Goal: Task Accomplishment & Management: Manage account settings

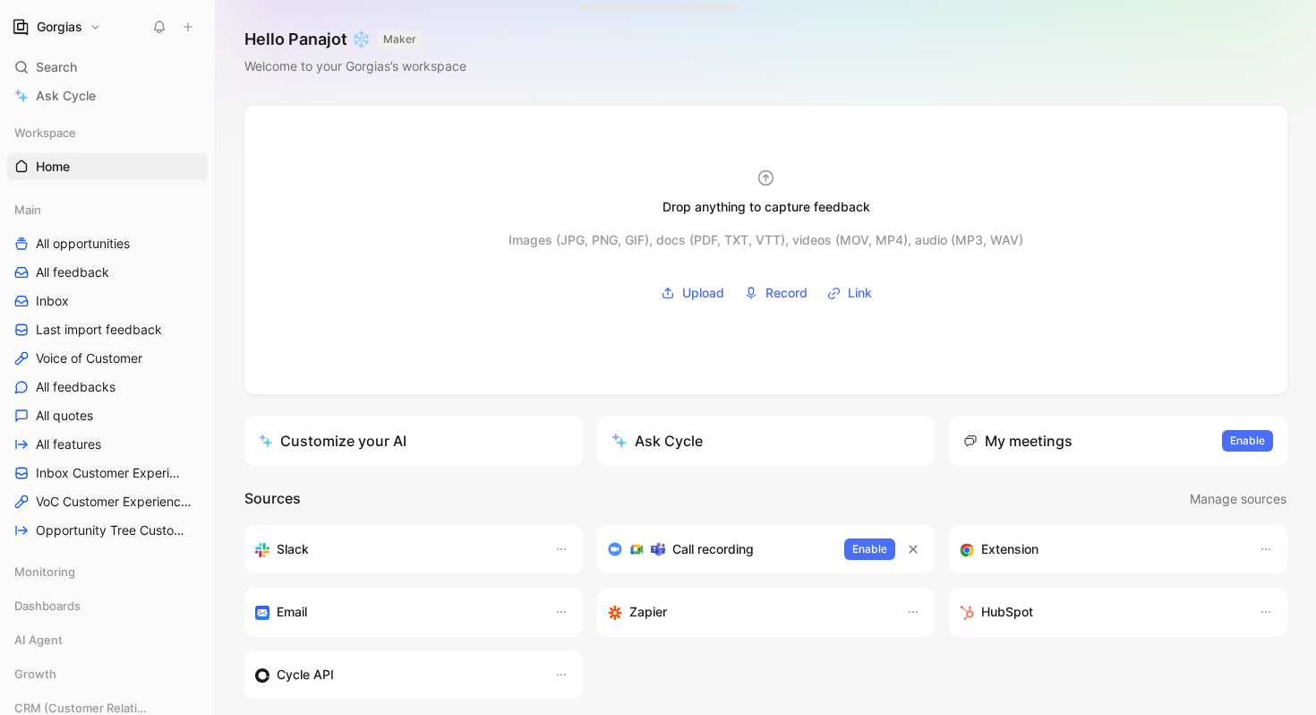
click at [94, 22] on button "Gorgias" at bounding box center [56, 26] width 98 height 25
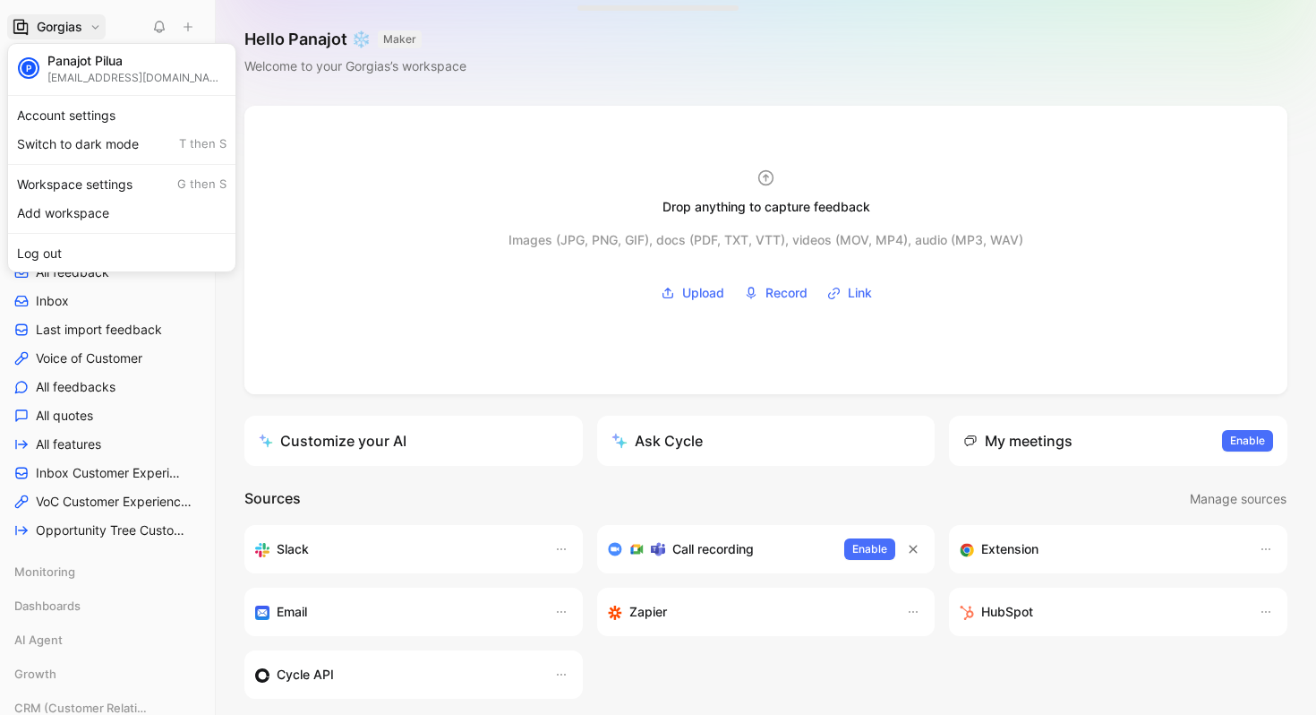
click at [94, 22] on div at bounding box center [658, 357] width 1316 height 715
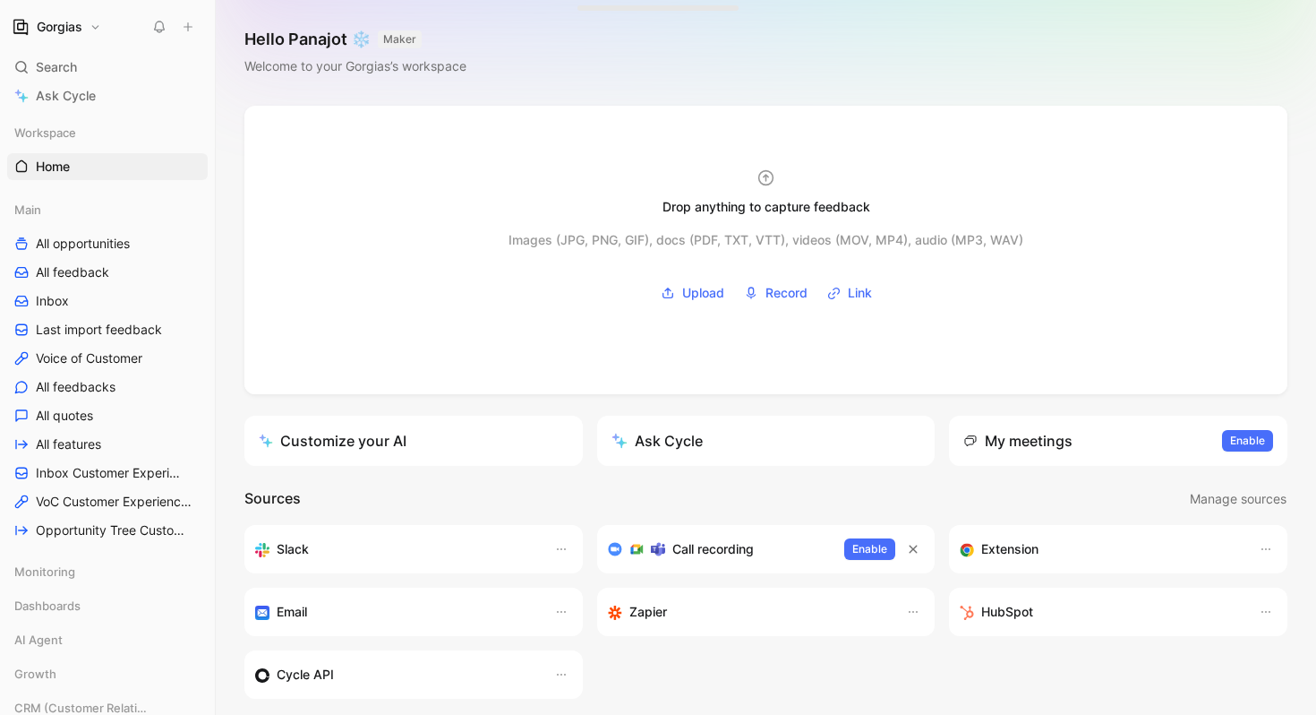
click at [94, 22] on button "Gorgias" at bounding box center [56, 26] width 98 height 25
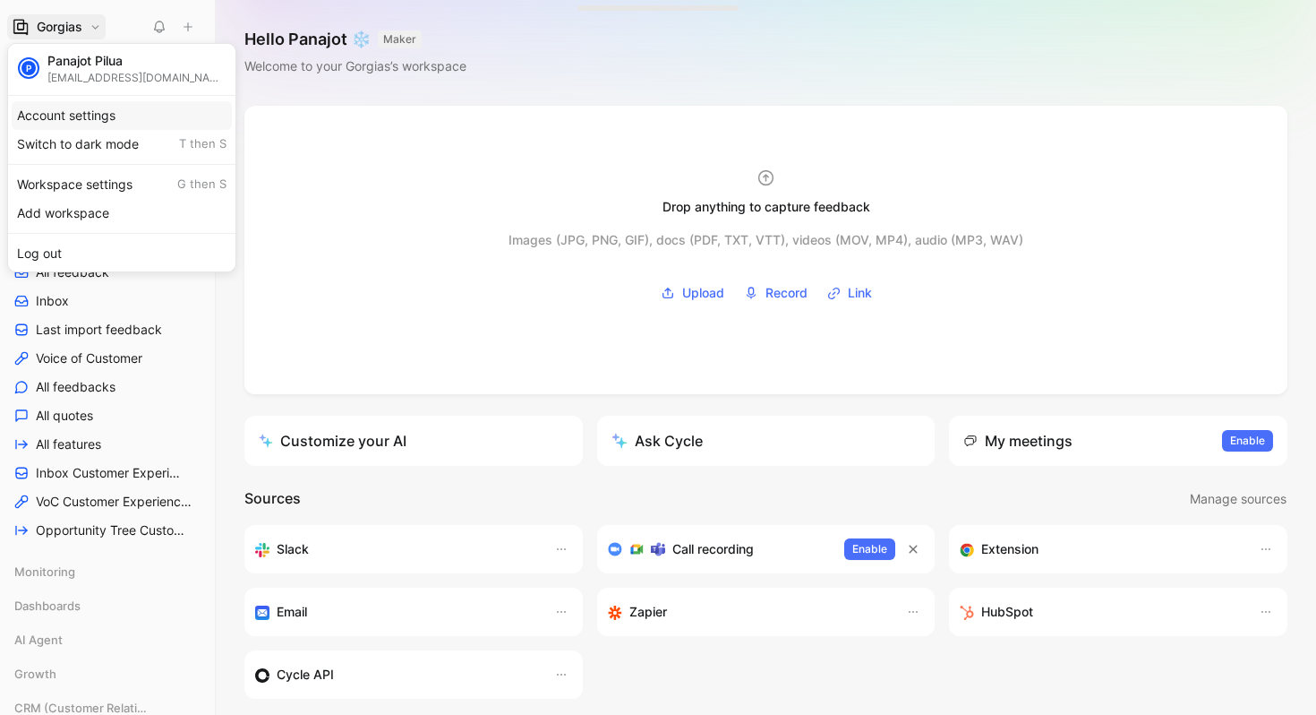
click at [103, 113] on div "Account settings" at bounding box center [122, 115] width 220 height 29
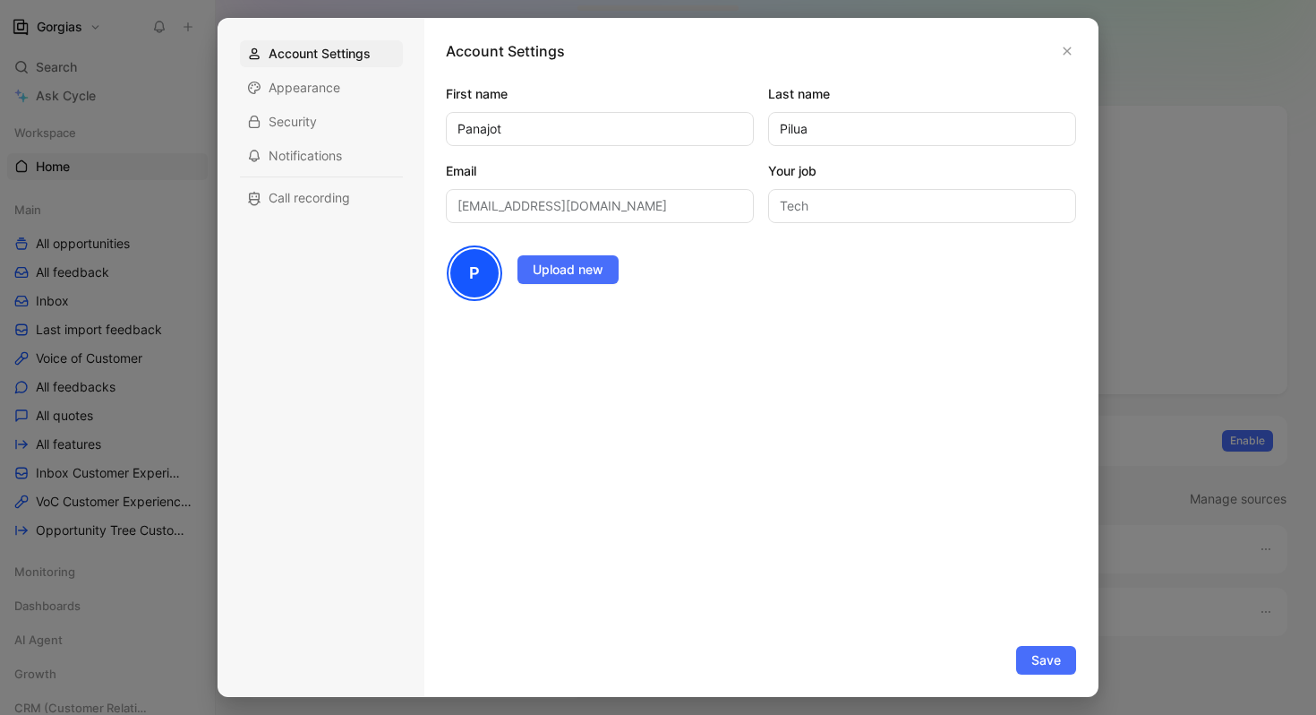
drag, startPoint x: 1076, startPoint y: 53, endPoint x: 978, endPoint y: 53, distance: 98.5
click at [814, 54] on div "Account Settings First name Panajot Last name Pilua Email panajot.pilua@gorgias…" at bounding box center [760, 357] width 673 height 677
click at [1075, 56] on button "button" at bounding box center [1067, 51] width 18 height 18
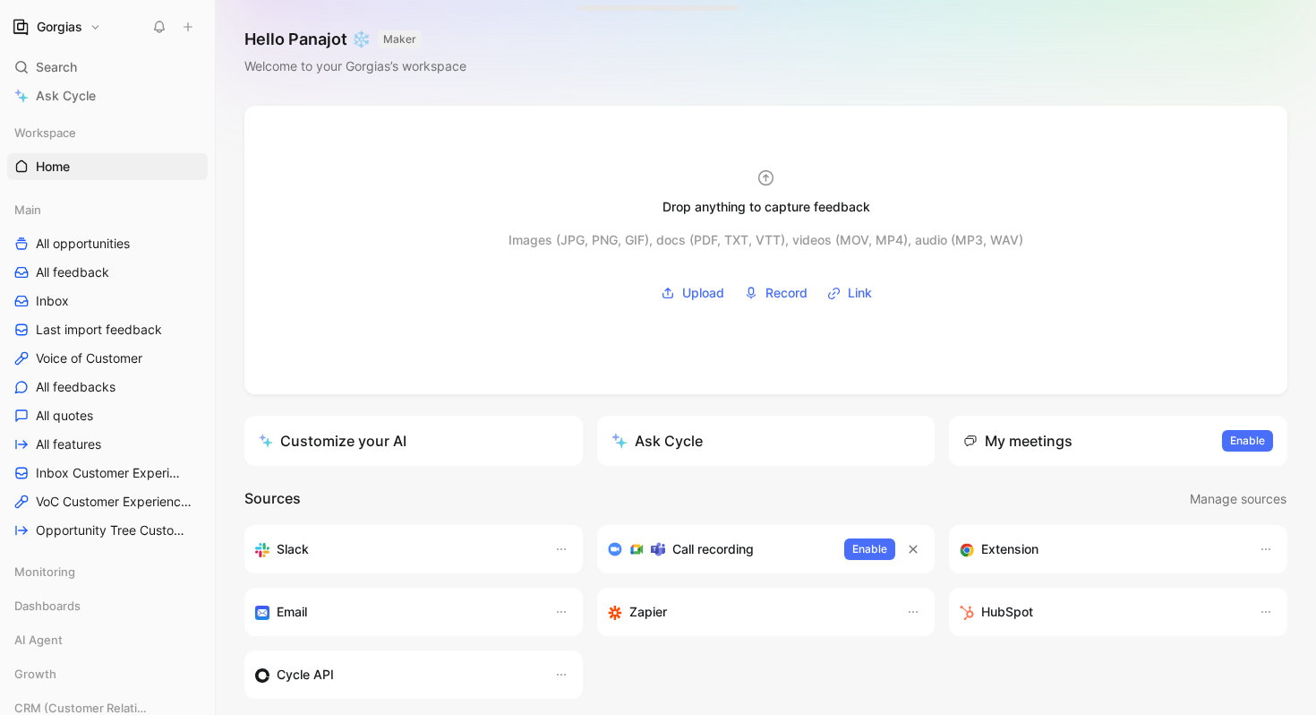
click at [80, 37] on button "Gorgias" at bounding box center [56, 26] width 98 height 25
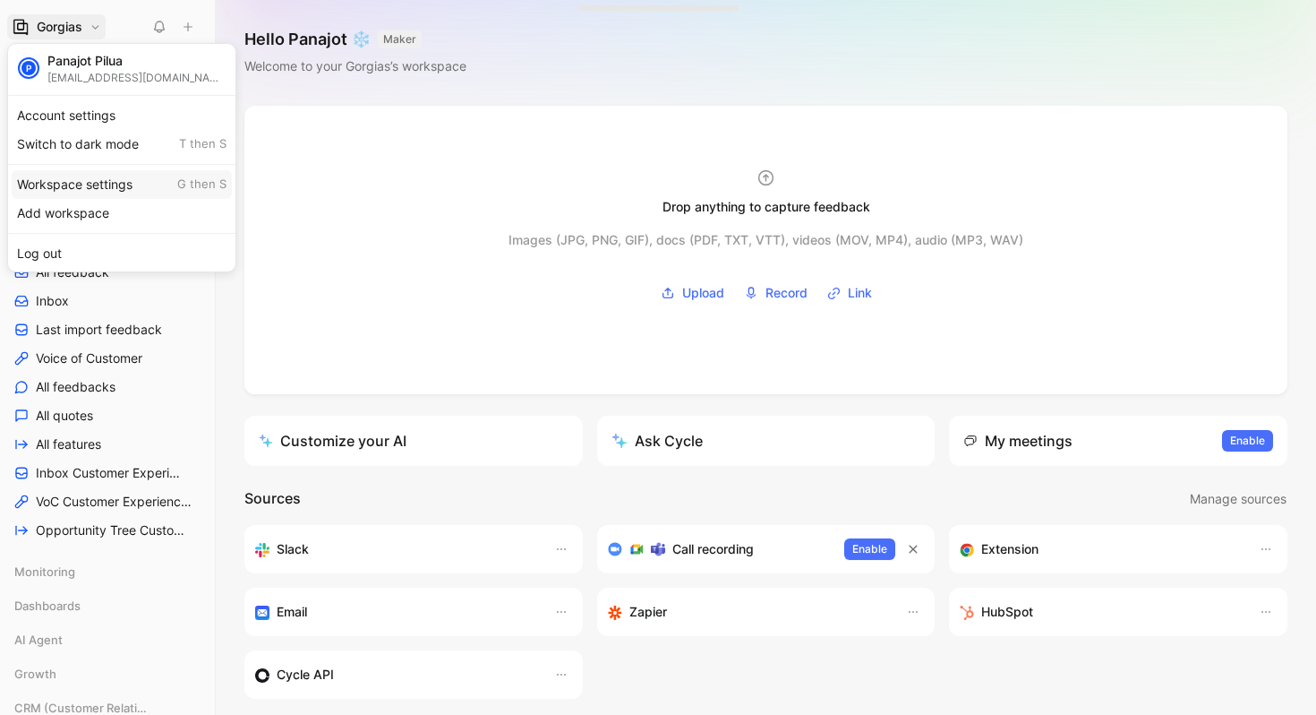
click at [111, 183] on div "Workspace settings G then S" at bounding box center [122, 184] width 220 height 29
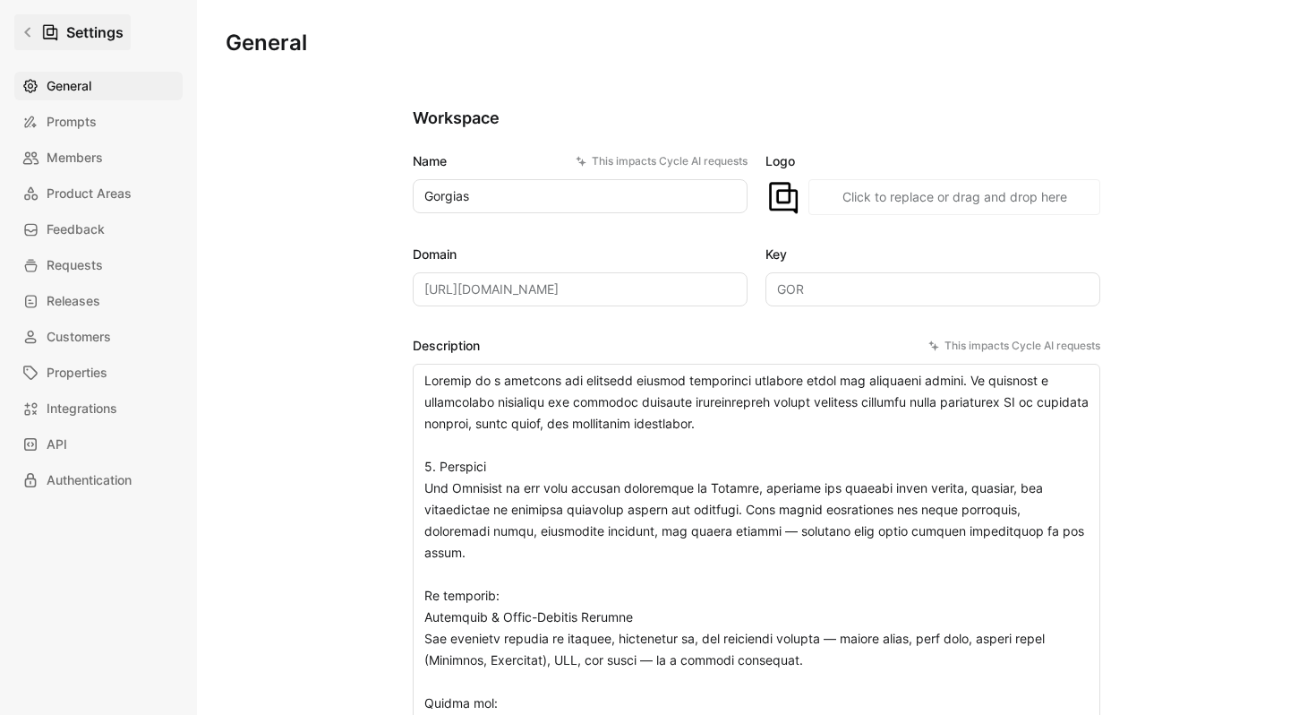
click at [29, 21] on link "Settings" at bounding box center [72, 32] width 116 height 36
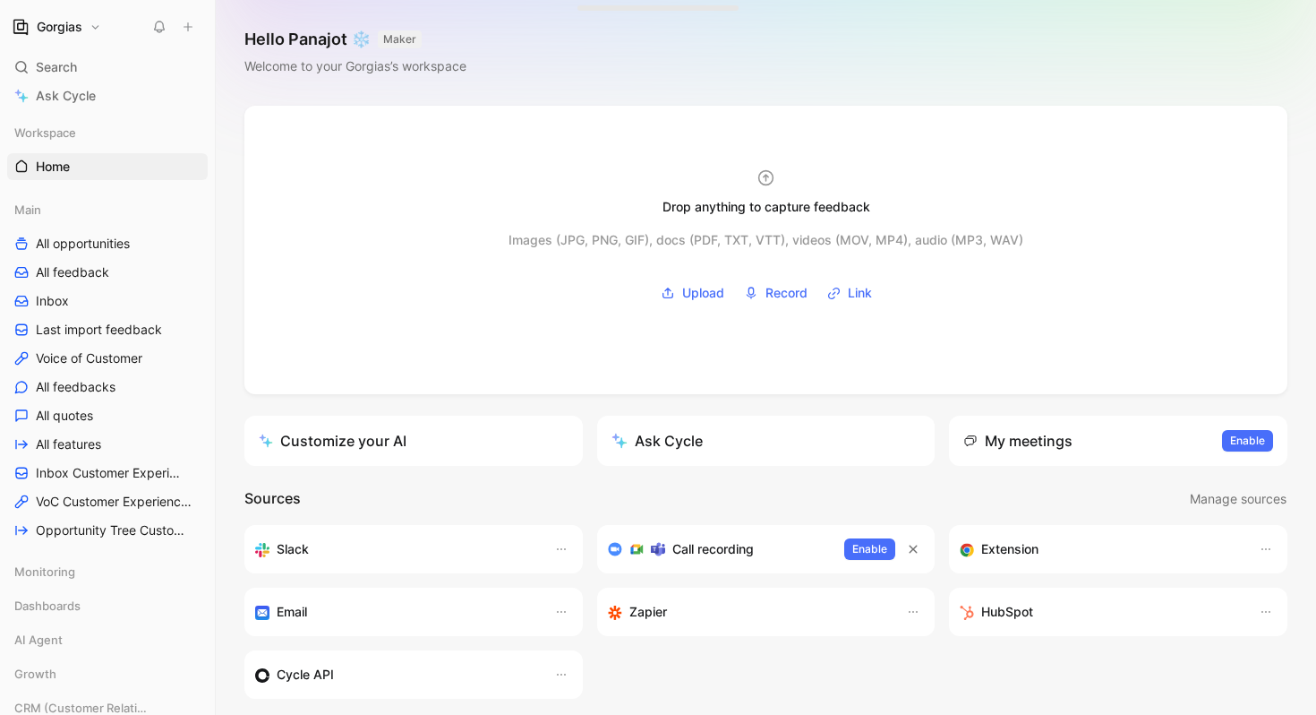
click at [119, 20] on div "Gorgias" at bounding box center [103, 26] width 193 height 25
click at [108, 20] on div "Gorgias" at bounding box center [103, 26] width 193 height 25
click at [107, 20] on div "Gorgias" at bounding box center [103, 26] width 193 height 25
click at [85, 25] on button "Gorgias" at bounding box center [56, 26] width 98 height 25
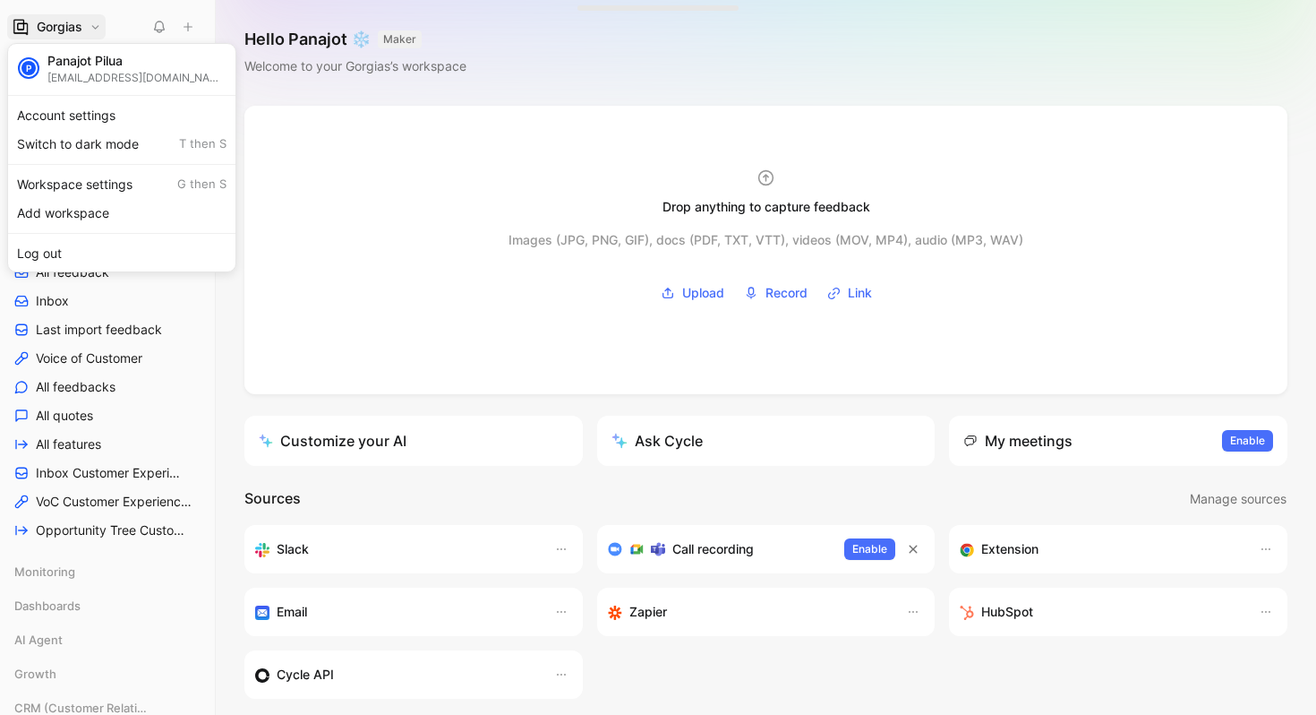
click at [107, 269] on div "Dismiss popup P Panajot Pilua panajot.pilua@gorgias.com Account settings Switch…" at bounding box center [121, 157] width 229 height 229
click at [116, 250] on div "Log out" at bounding box center [122, 253] width 220 height 29
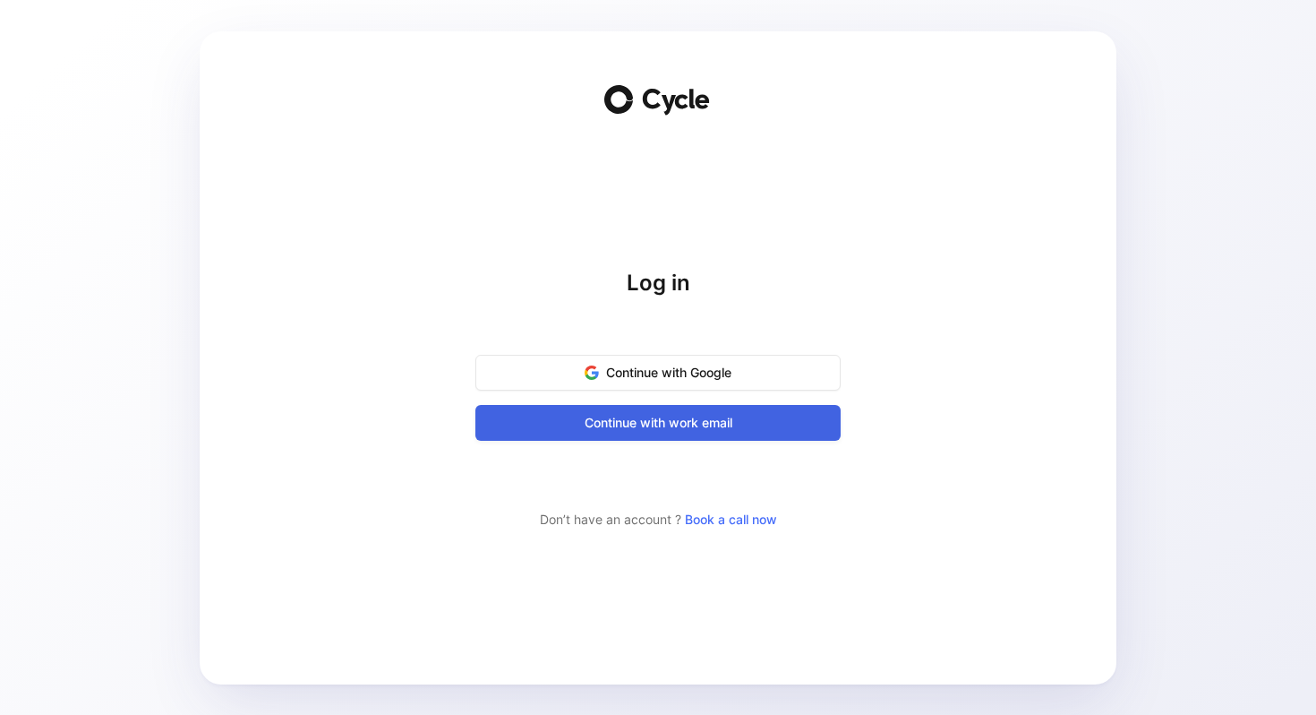
click at [590, 423] on span "Continue with work email" at bounding box center [658, 422] width 321 height 21
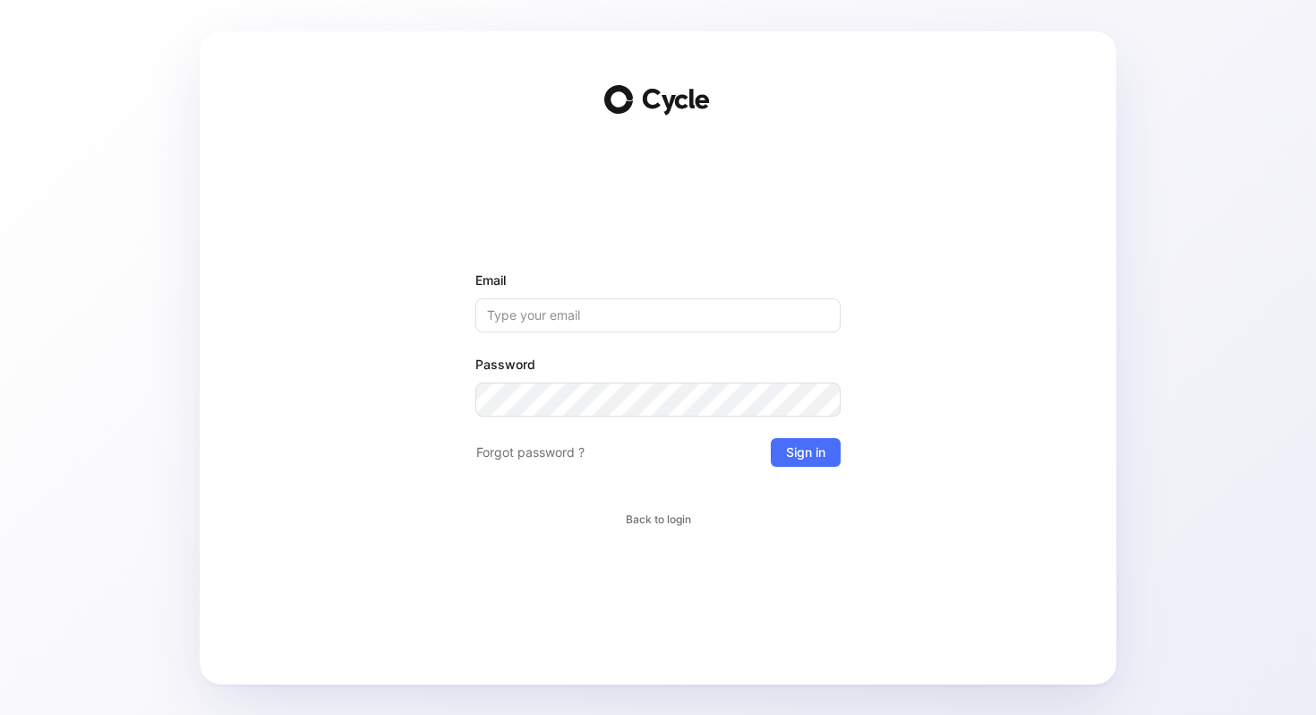
click at [611, 318] on input "Email" at bounding box center [657, 315] width 365 height 34
type input "emi.muramatsu@gorgias.com"
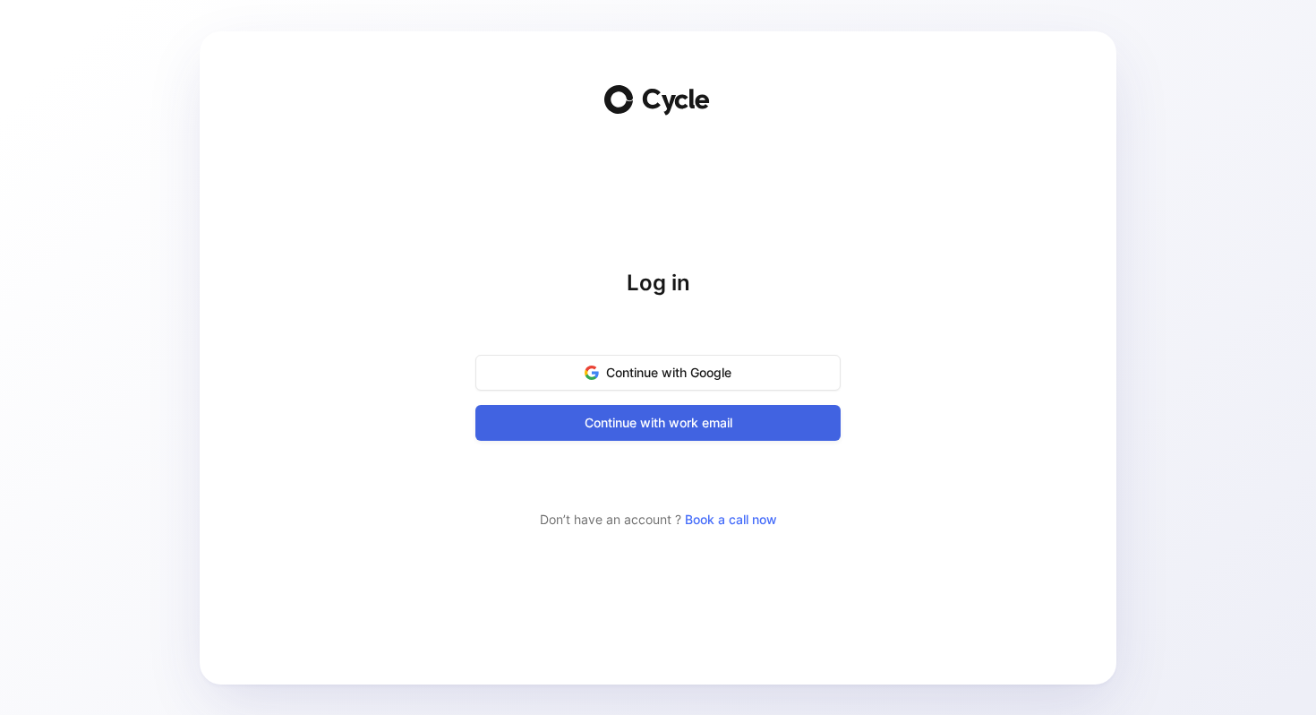
click at [689, 424] on span "Continue with work email" at bounding box center [658, 422] width 321 height 21
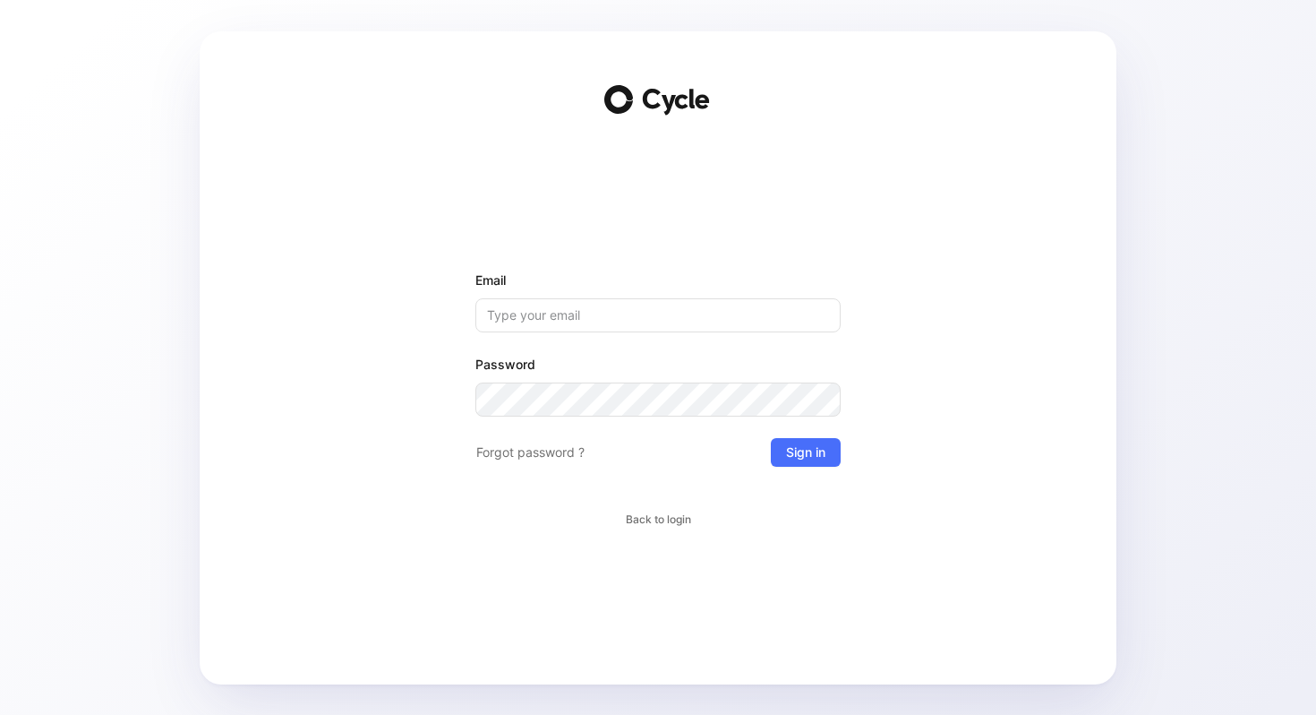
click at [569, 310] on input "Email" at bounding box center [657, 315] width 365 height 34
click at [738, 419] on form "Email Password Forgot password ? Sign in Back to login" at bounding box center [657, 400] width 365 height 260
click at [638, 324] on input "Email" at bounding box center [657, 315] width 365 height 34
click at [508, 82] on div "Email Password Forgot password ? Sign in Back to login" at bounding box center [657, 357] width 365 height 653
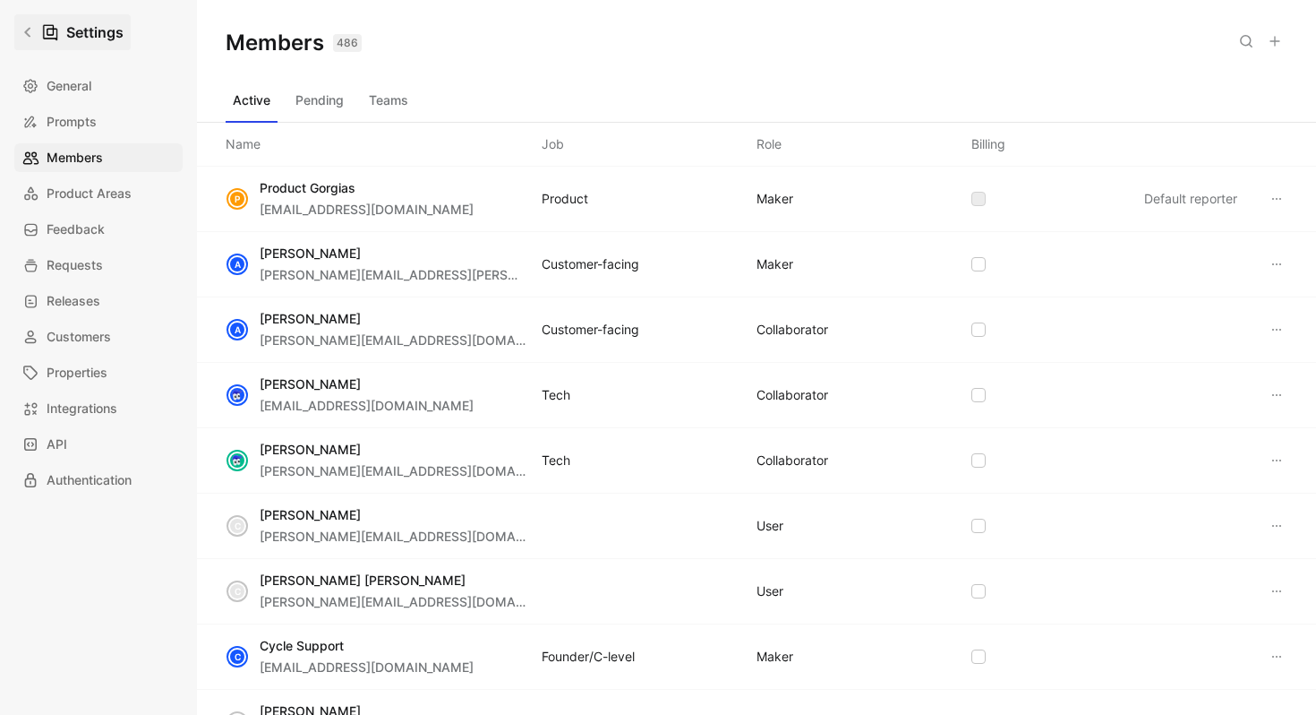
click at [27, 41] on link "Settings" at bounding box center [72, 32] width 116 height 36
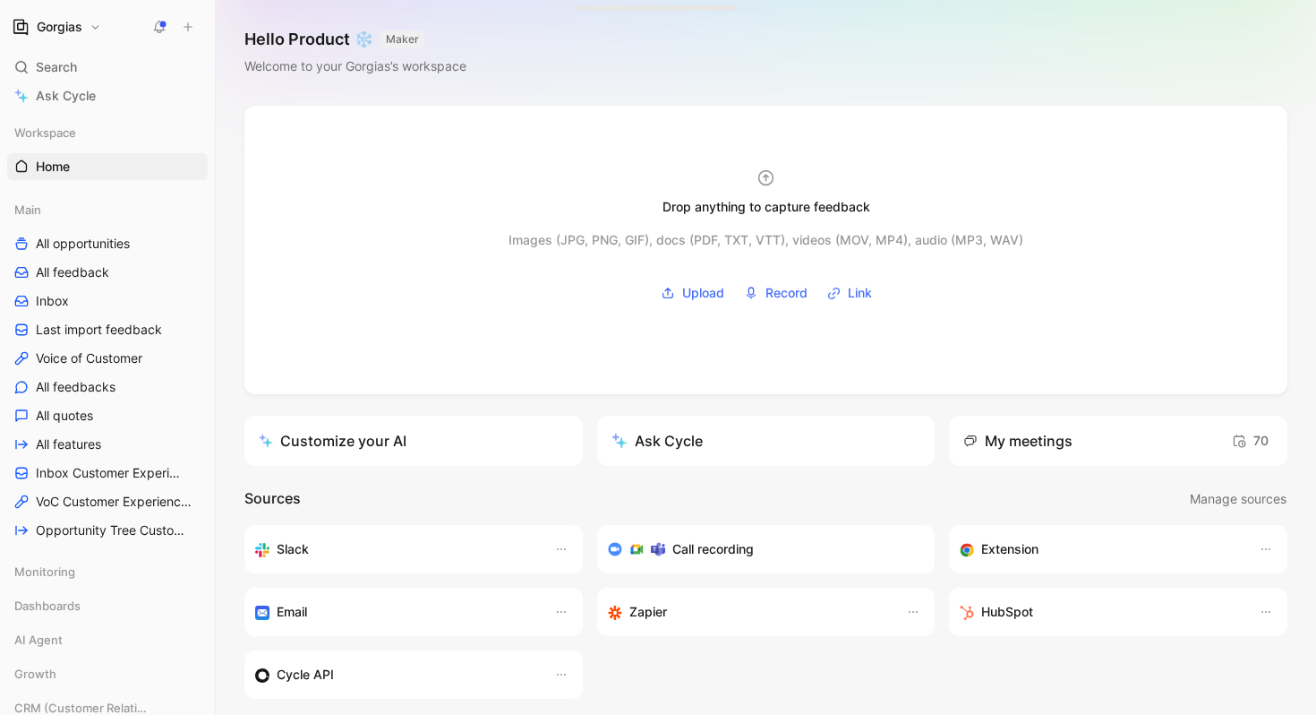
click at [96, 34] on button "Gorgias" at bounding box center [56, 26] width 98 height 25
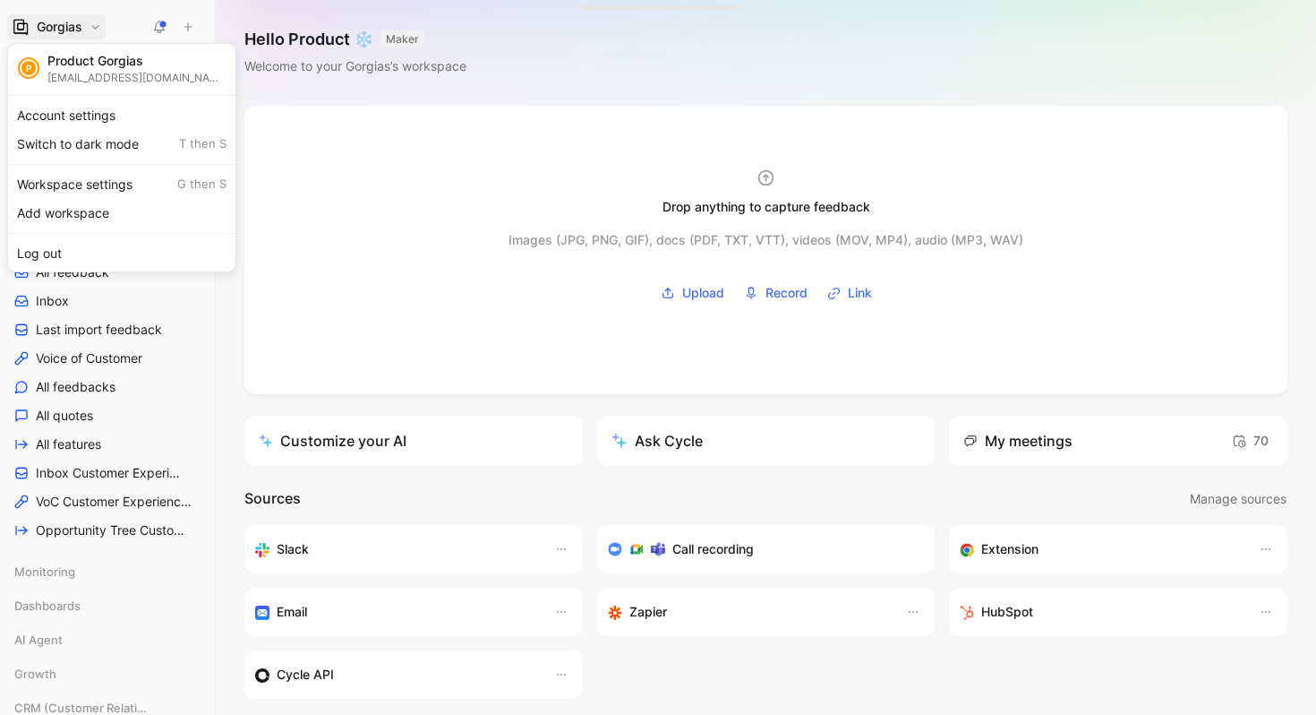
click at [96, 27] on div at bounding box center [658, 357] width 1316 height 715
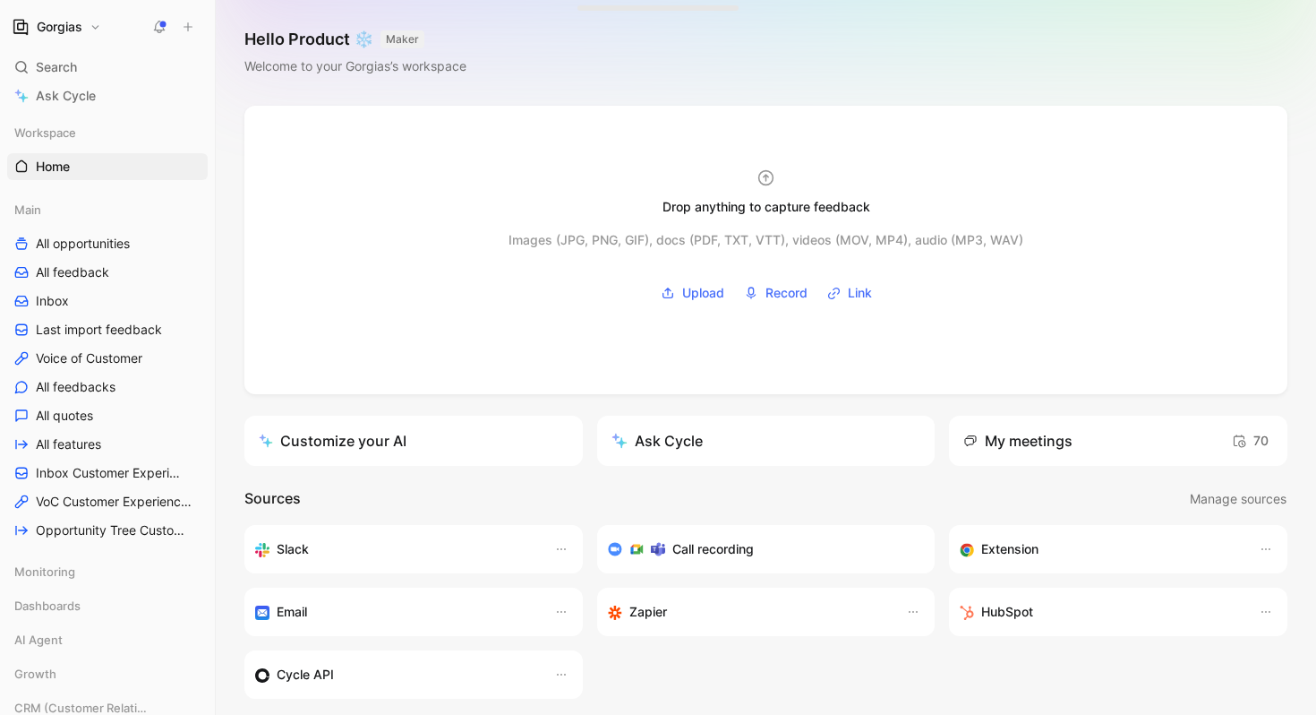
click at [96, 27] on button "Gorgias" at bounding box center [56, 26] width 98 height 25
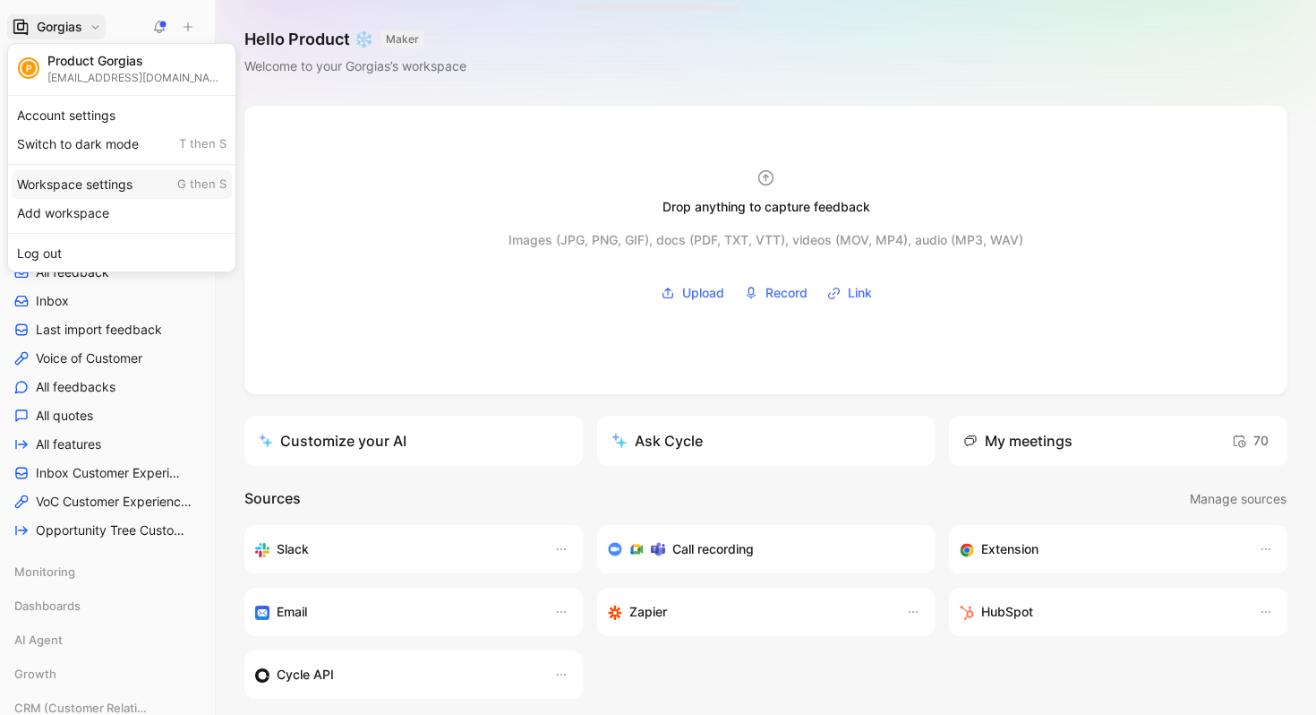
click at [108, 178] on div "Workspace settings G then S" at bounding box center [122, 184] width 220 height 29
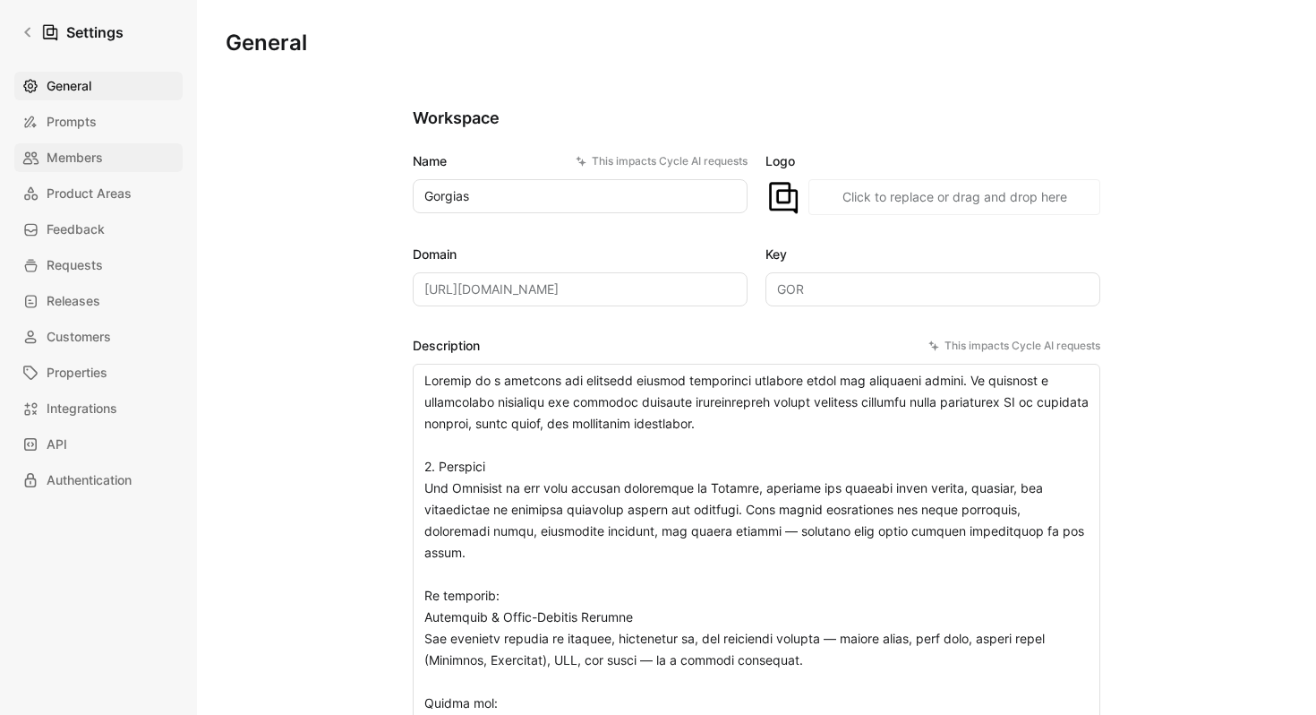
click at [89, 155] on span "Members" at bounding box center [75, 157] width 56 height 21
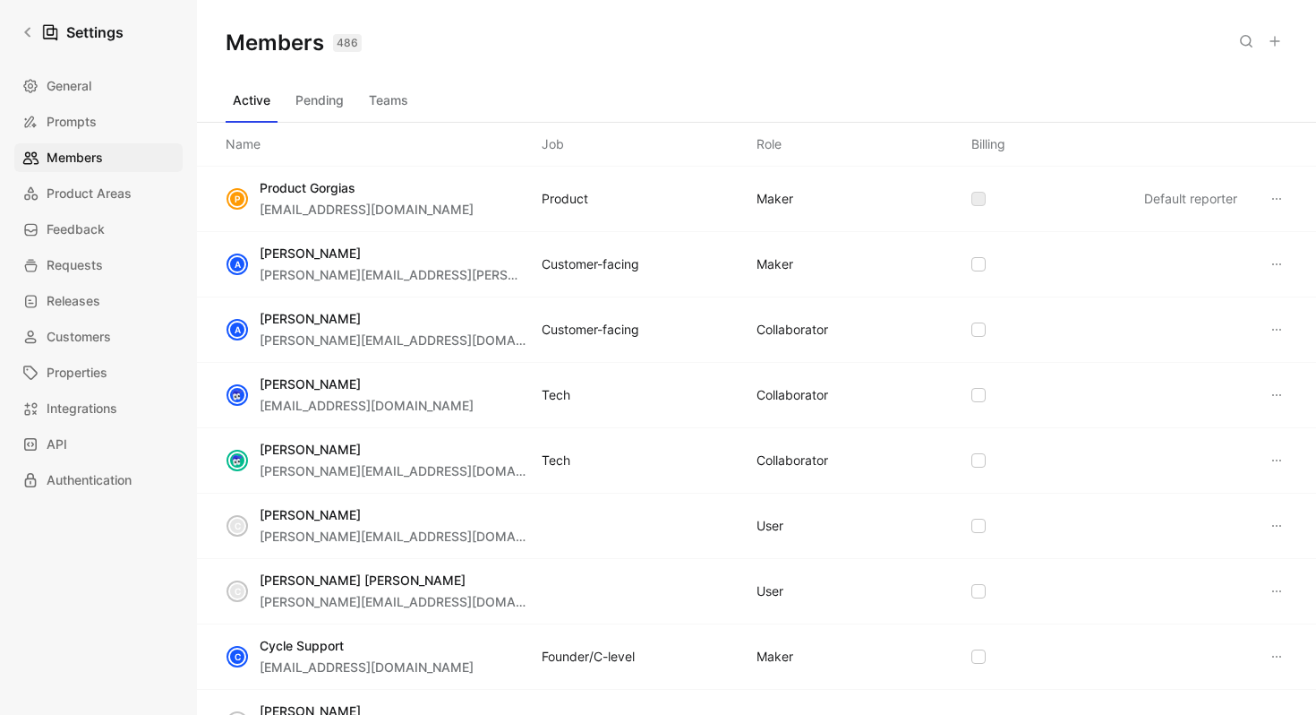
click at [1280, 199] on icon at bounding box center [1277, 199] width 14 height 14
click at [1283, 270] on icon at bounding box center [1277, 264] width 14 height 14
click at [1285, 41] on button at bounding box center [1275, 41] width 25 height 25
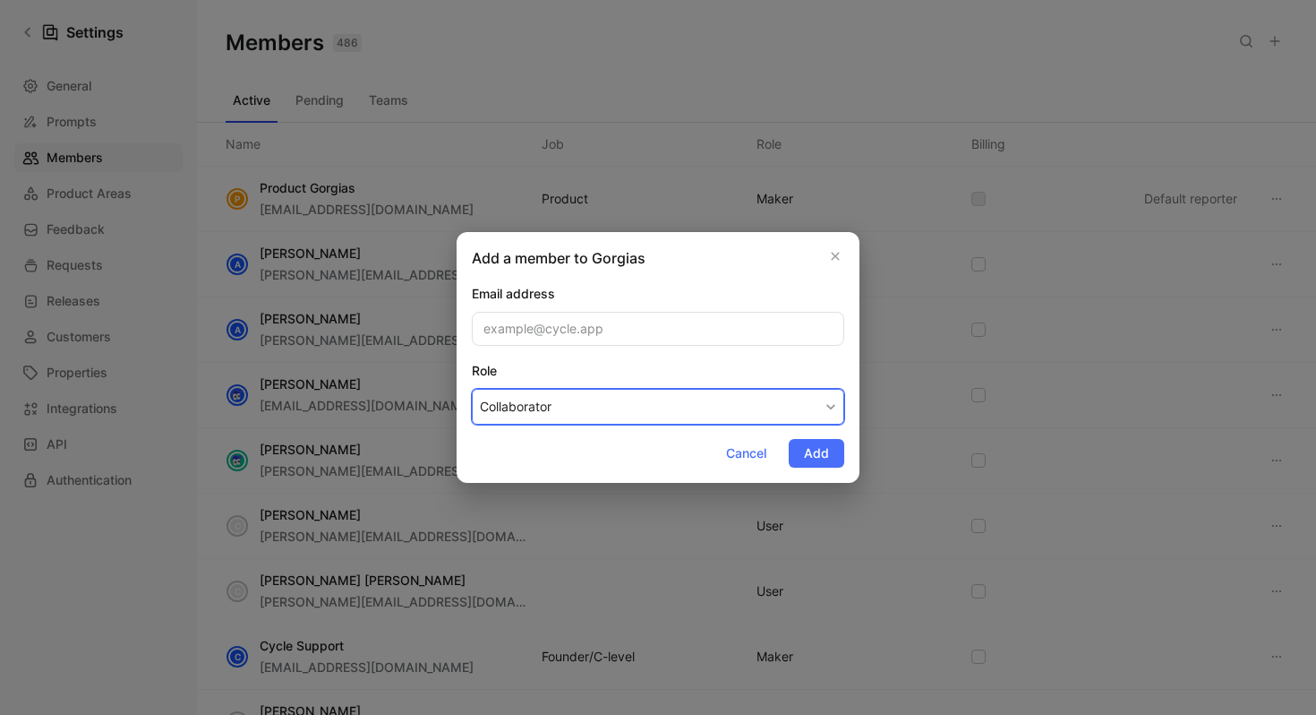
click at [822, 408] on button "Collaborator" at bounding box center [658, 407] width 372 height 36
click at [835, 254] on icon "button" at bounding box center [835, 256] width 11 height 14
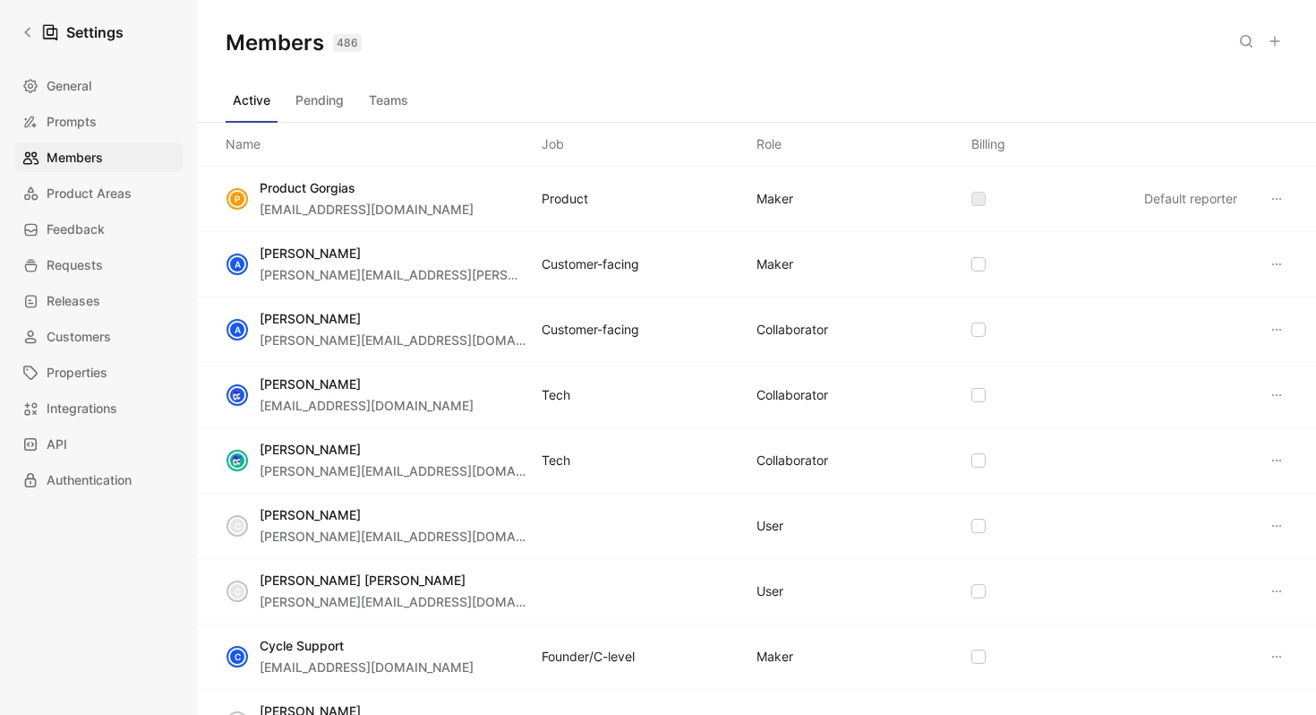
click at [1272, 33] on button at bounding box center [1275, 41] width 25 height 25
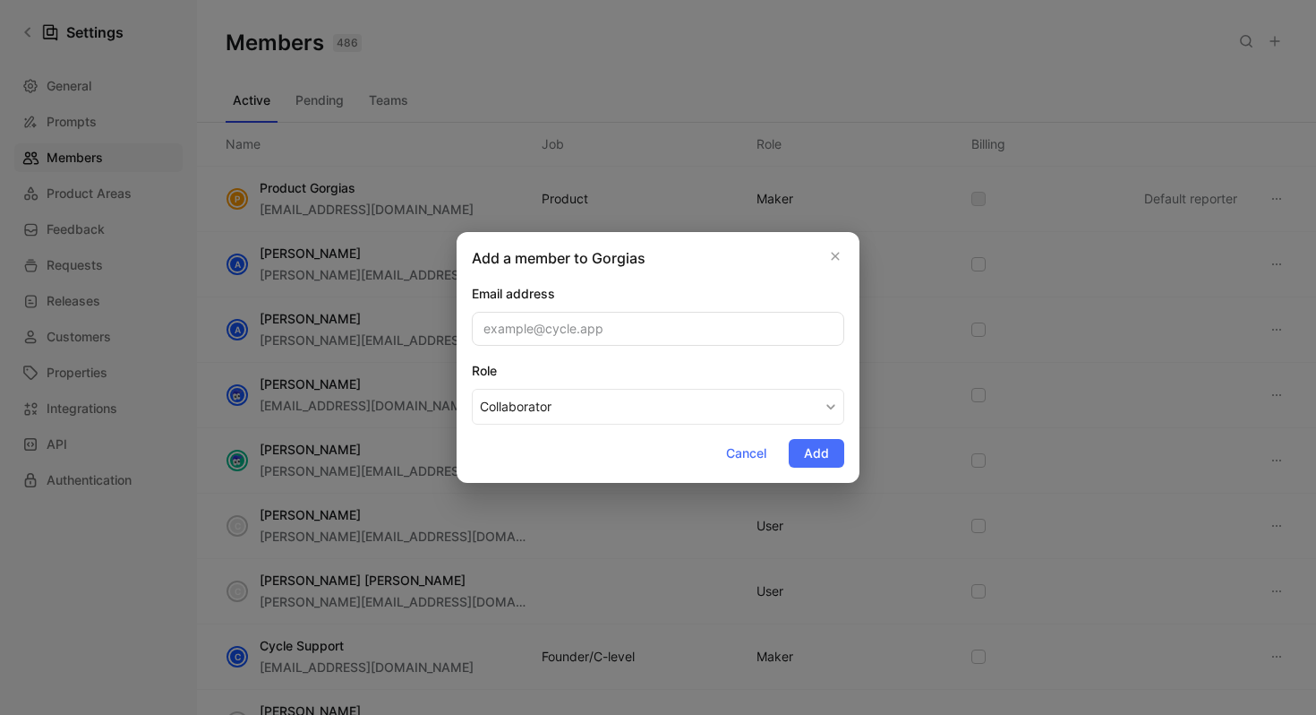
click at [705, 318] on input "email" at bounding box center [658, 329] width 372 height 34
type input "[EMAIL_ADDRESS][DOMAIN_NAME]"
click at [695, 273] on div "Add a member to Gorgias Email address [EMAIL_ADDRESS][DOMAIN_NAME] Role Collabo…" at bounding box center [658, 357] width 403 height 251
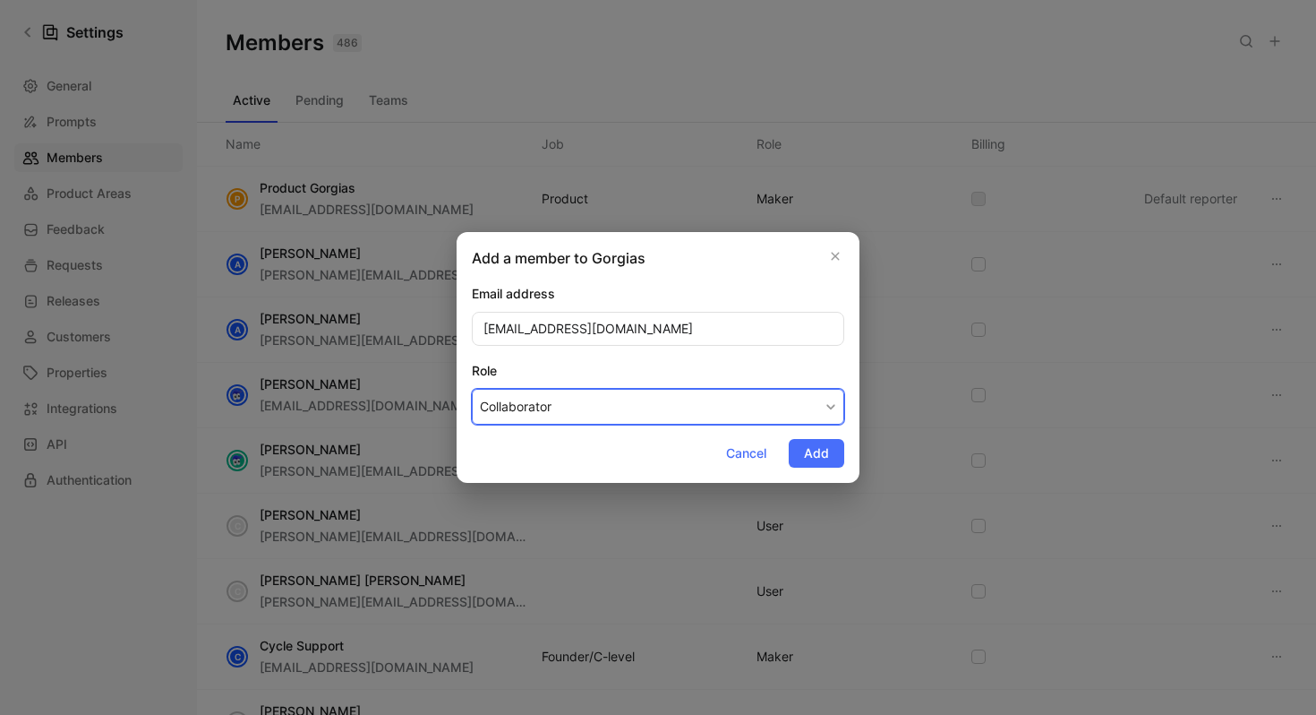
click at [636, 410] on button "Collaborator" at bounding box center [658, 407] width 372 height 36
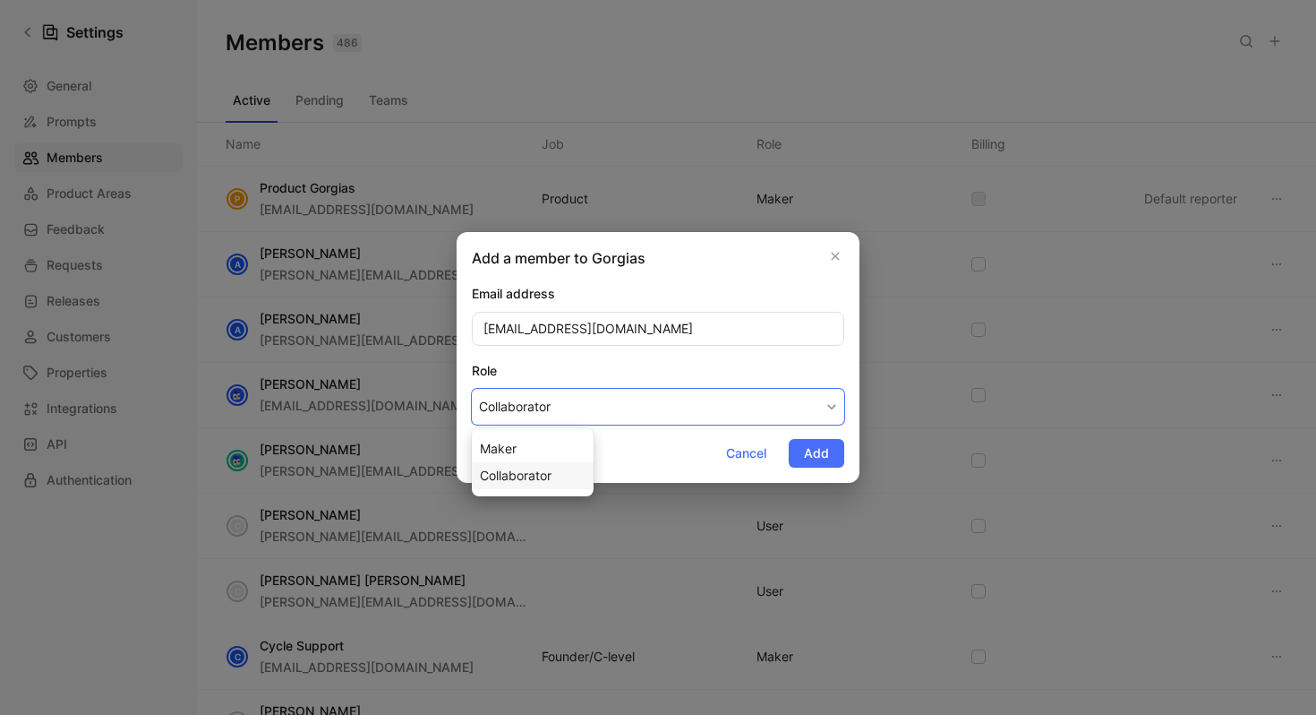
click at [564, 473] on div "Collaborator" at bounding box center [533, 475] width 106 height 21
click at [803, 451] on button "Add" at bounding box center [817, 453] width 56 height 29
